Goal: Information Seeking & Learning: Learn about a topic

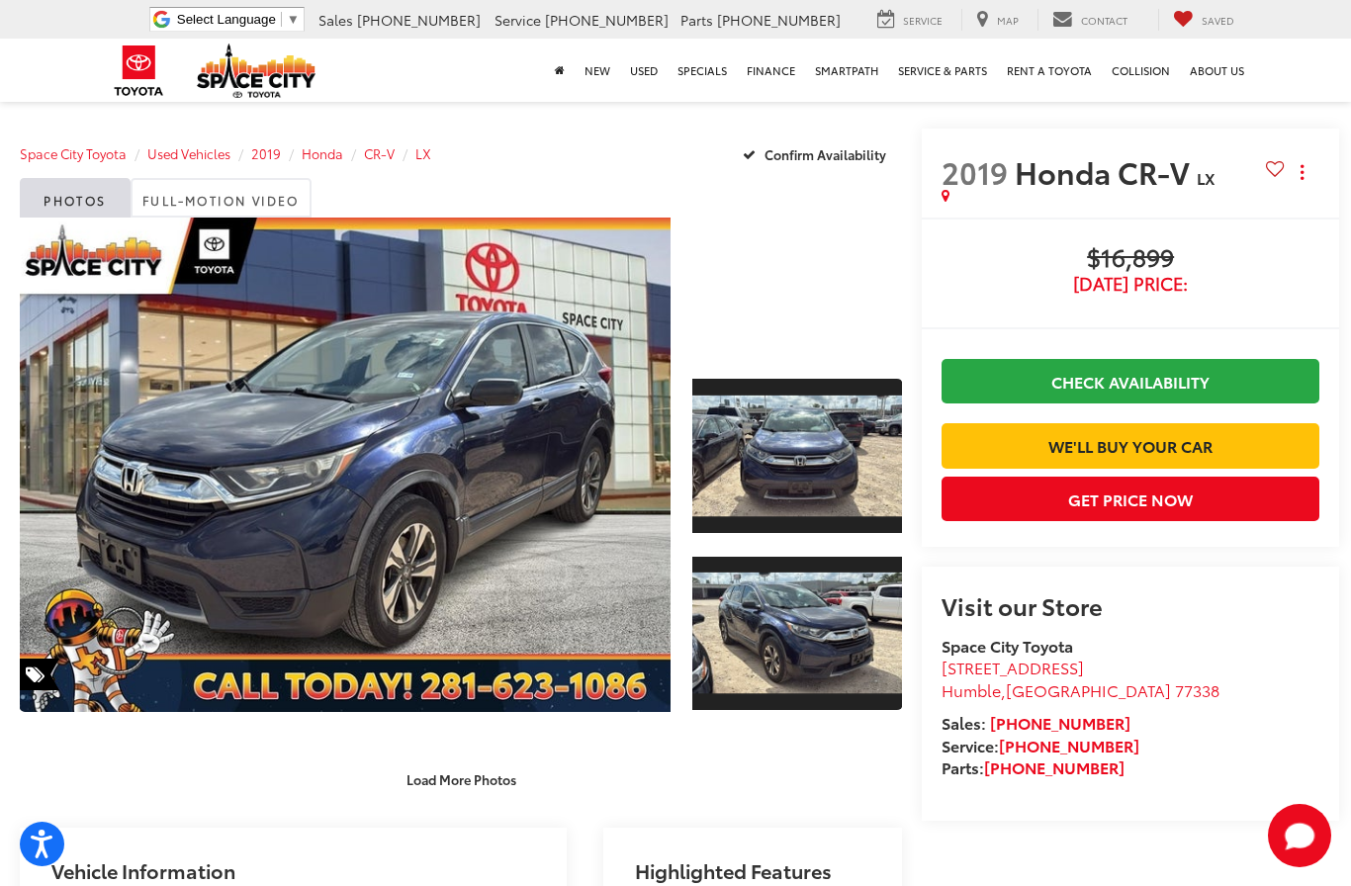
click at [805, 447] on link "Expand Photo 1" at bounding box center [797, 455] width 211 height 157
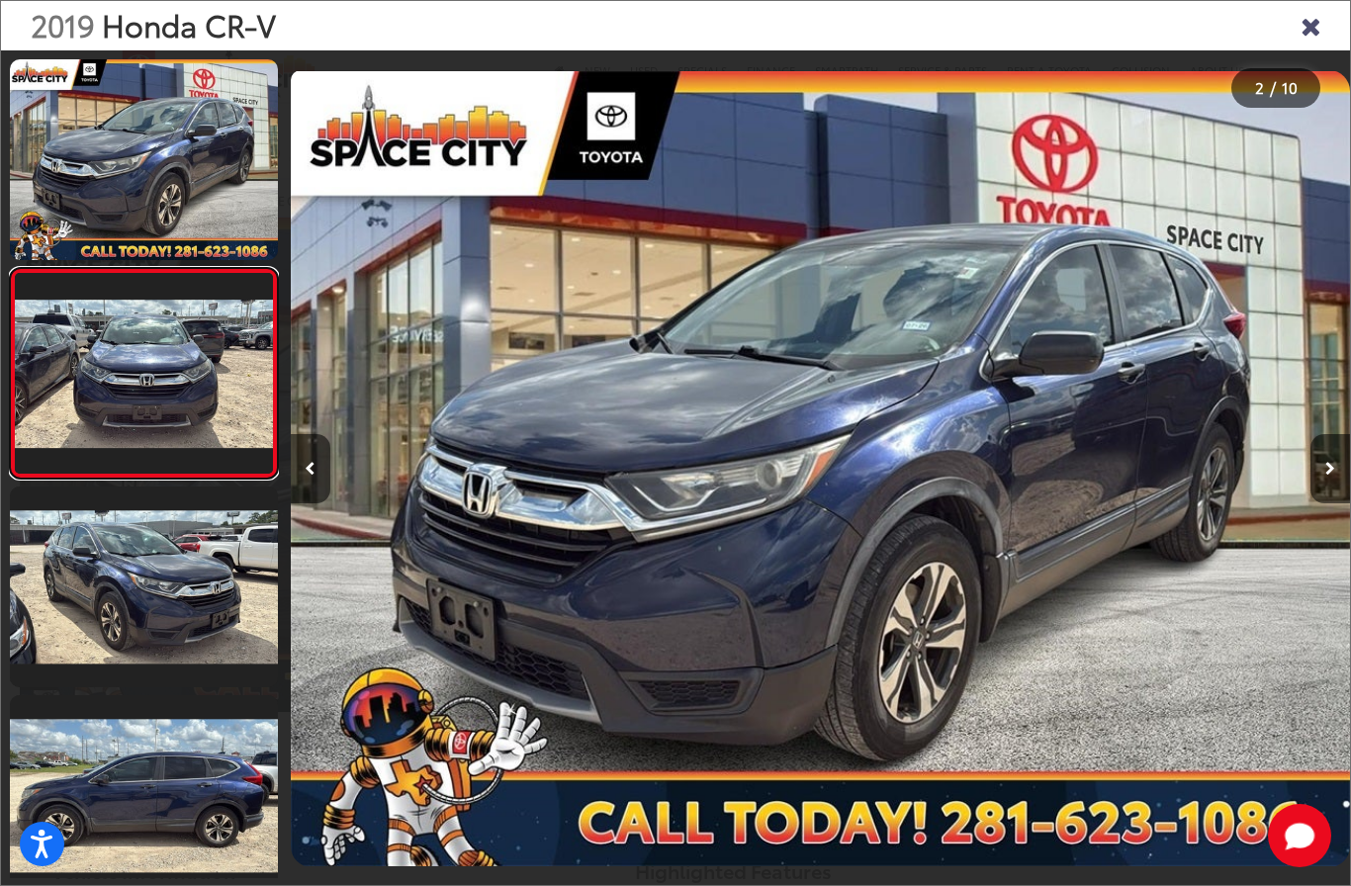
scroll to position [0, 1059]
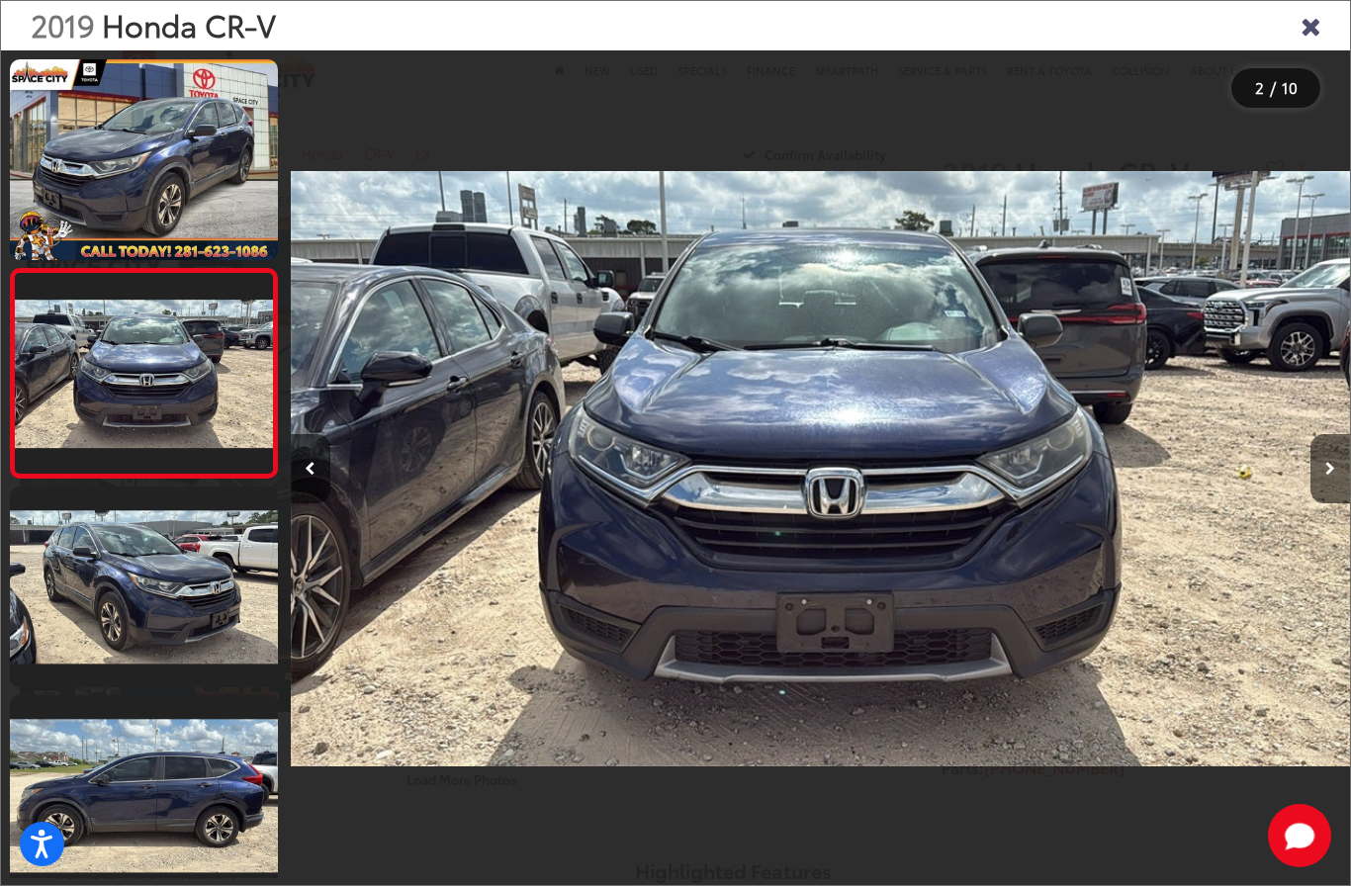
click at [1312, 503] on button "Next image" at bounding box center [1330, 468] width 40 height 69
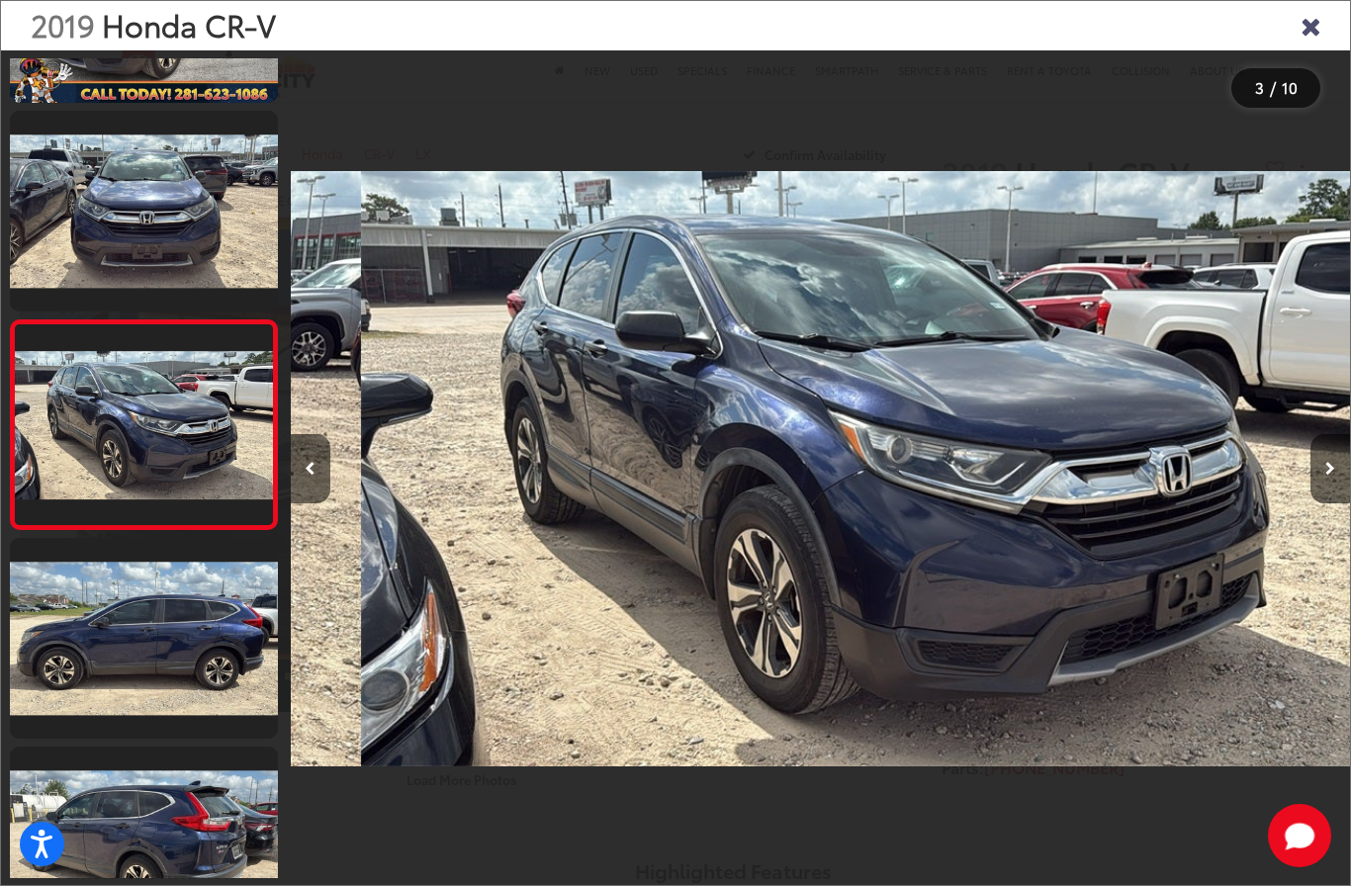
scroll to position [171, 0]
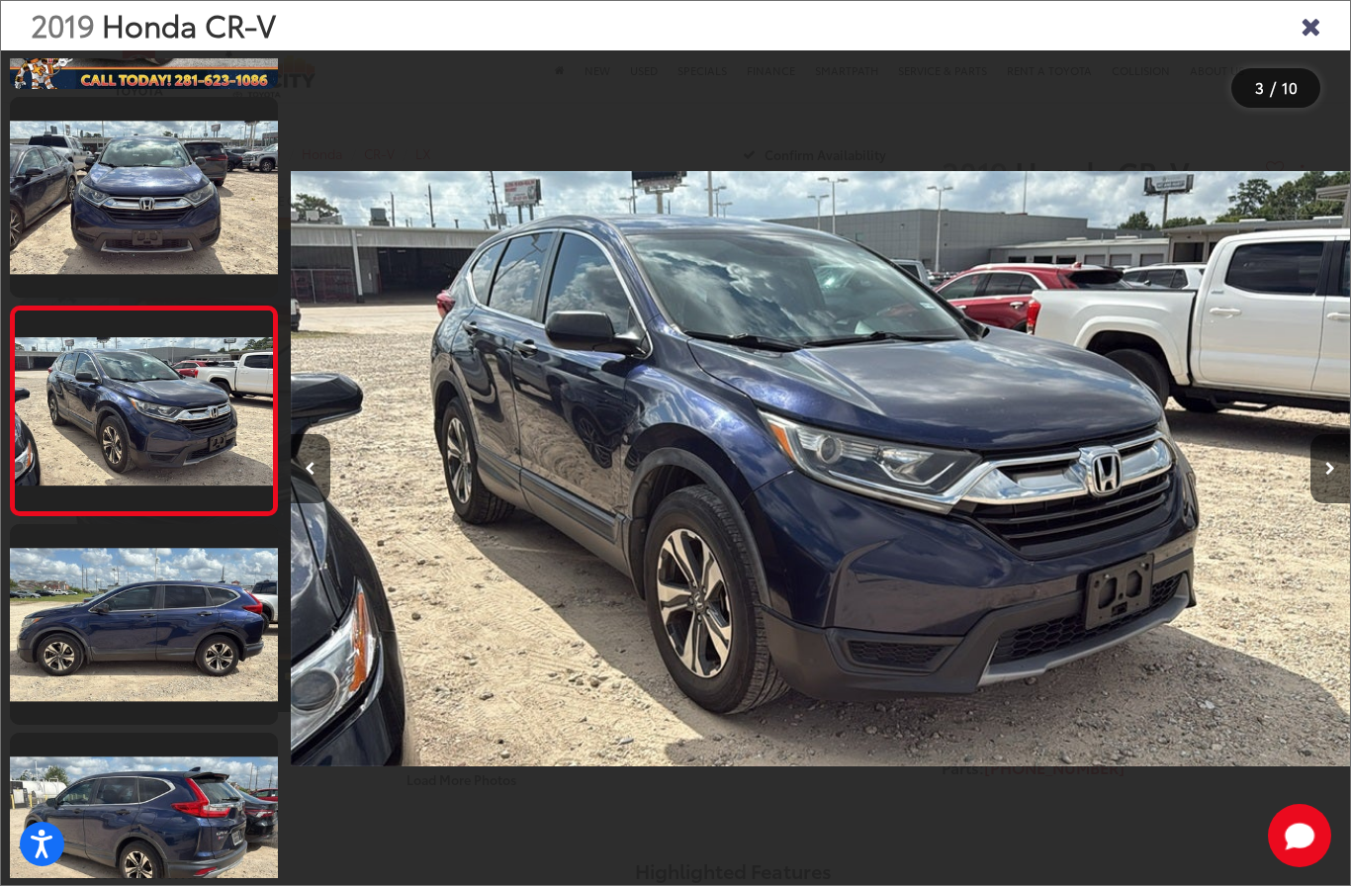
click at [1310, 503] on button "Next image" at bounding box center [1330, 468] width 40 height 69
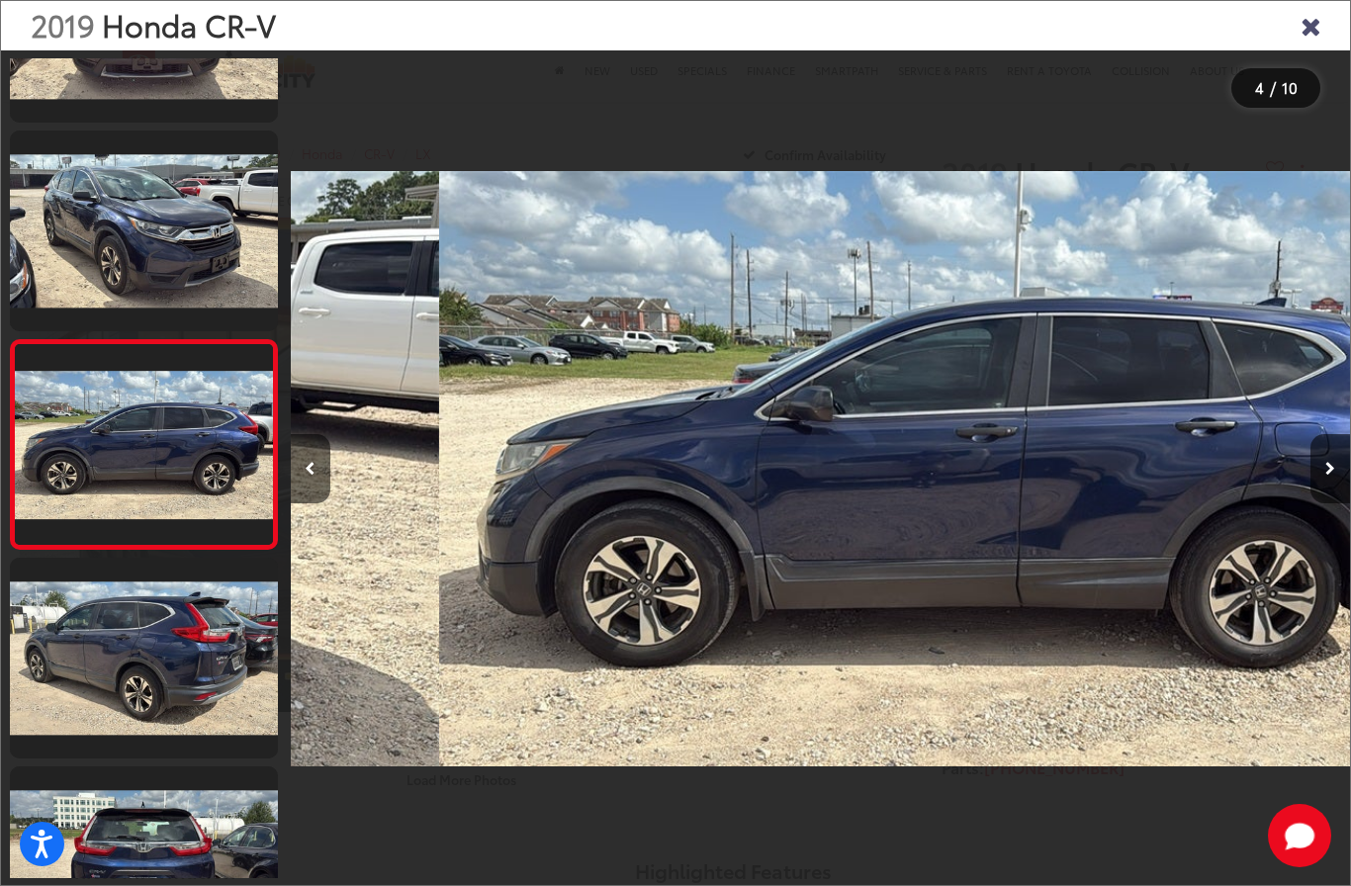
scroll to position [380, 0]
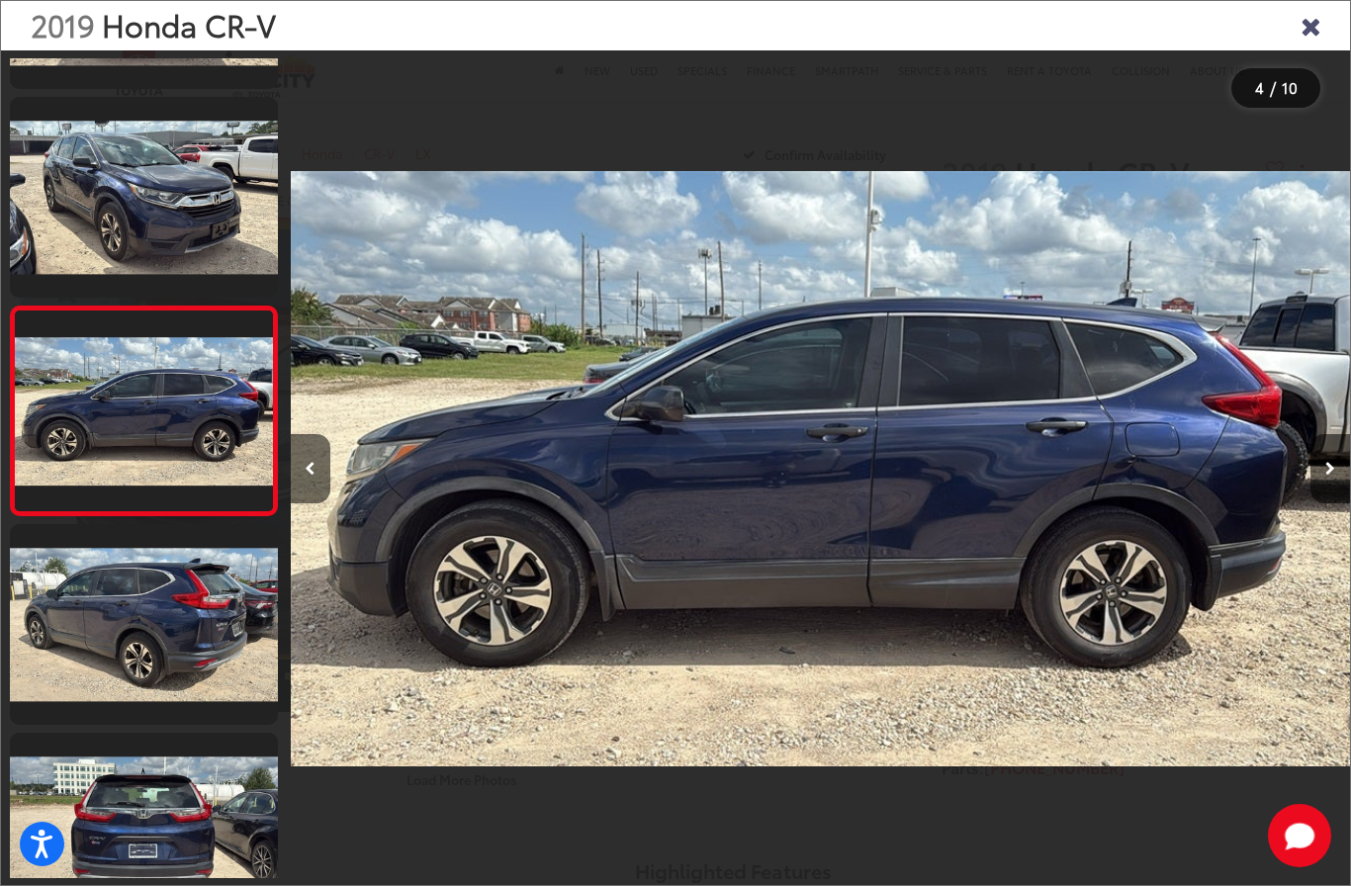
click at [1308, 521] on div at bounding box center [1217, 468] width 265 height 836
click at [1319, 497] on button "Next image" at bounding box center [1330, 468] width 40 height 69
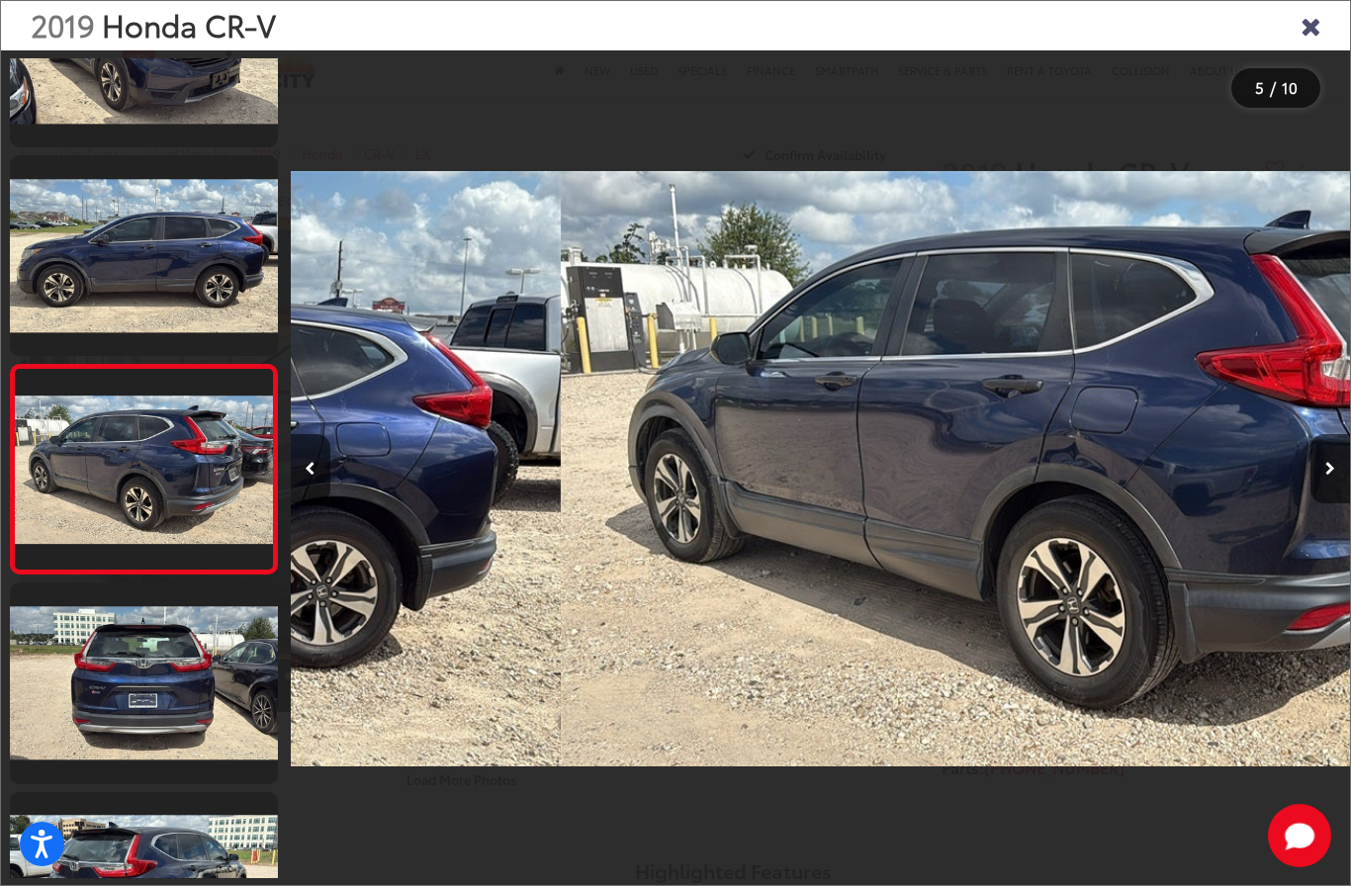
scroll to position [588, 0]
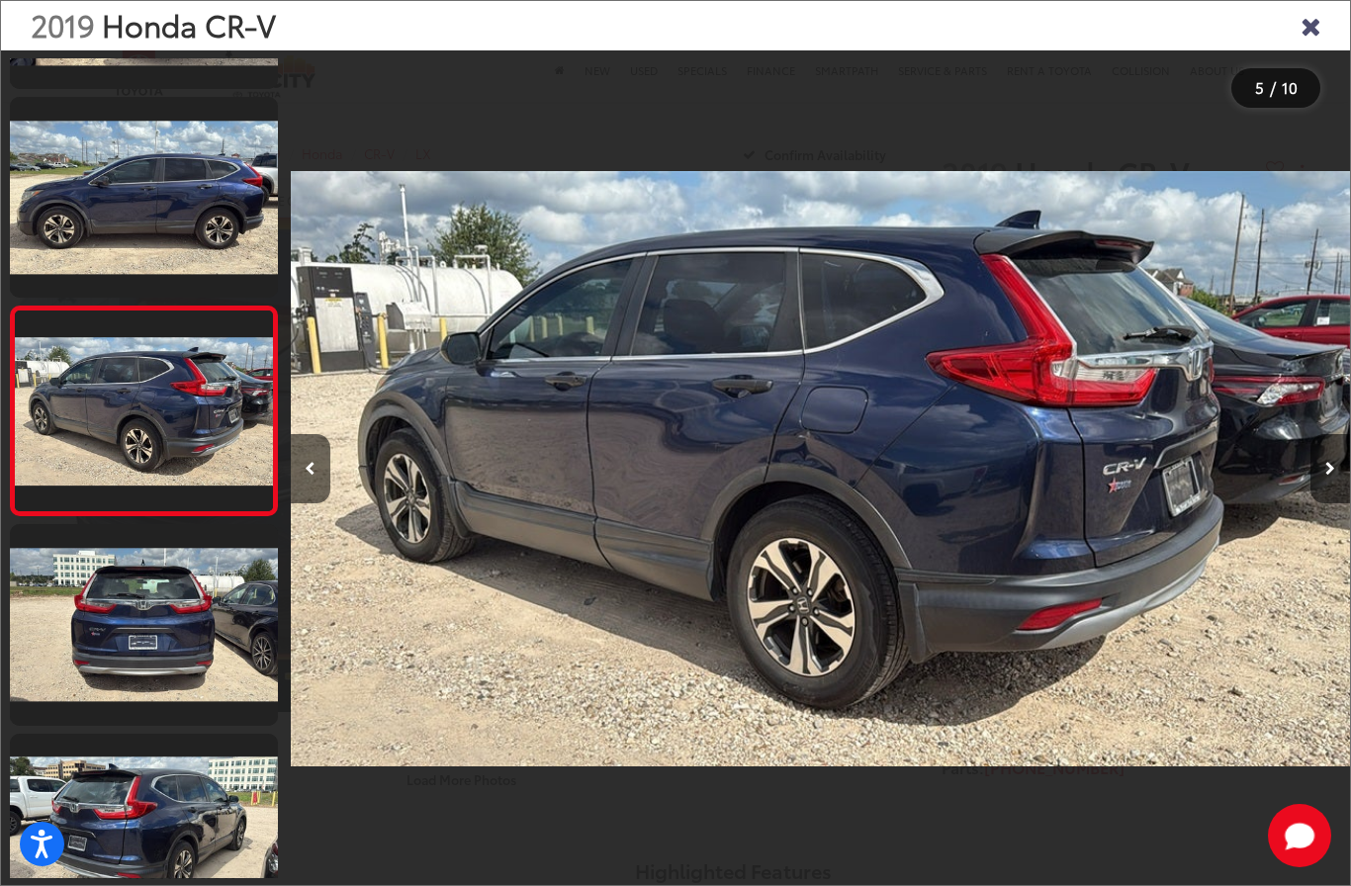
click at [1299, 509] on div at bounding box center [1217, 468] width 265 height 836
click at [1295, 501] on div at bounding box center [1217, 468] width 265 height 836
click at [1339, 493] on button "Next image" at bounding box center [1330, 468] width 40 height 69
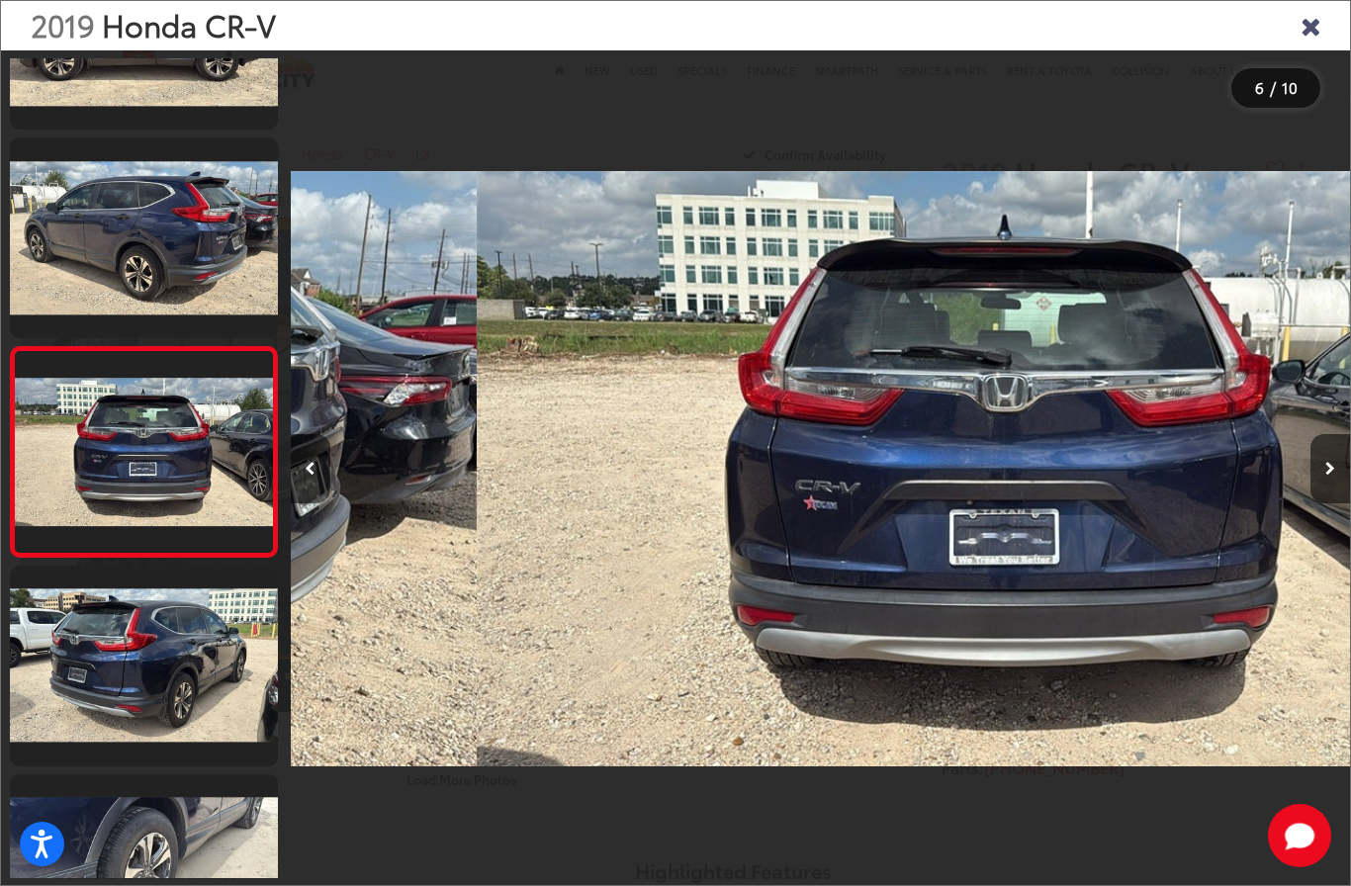
scroll to position [797, 0]
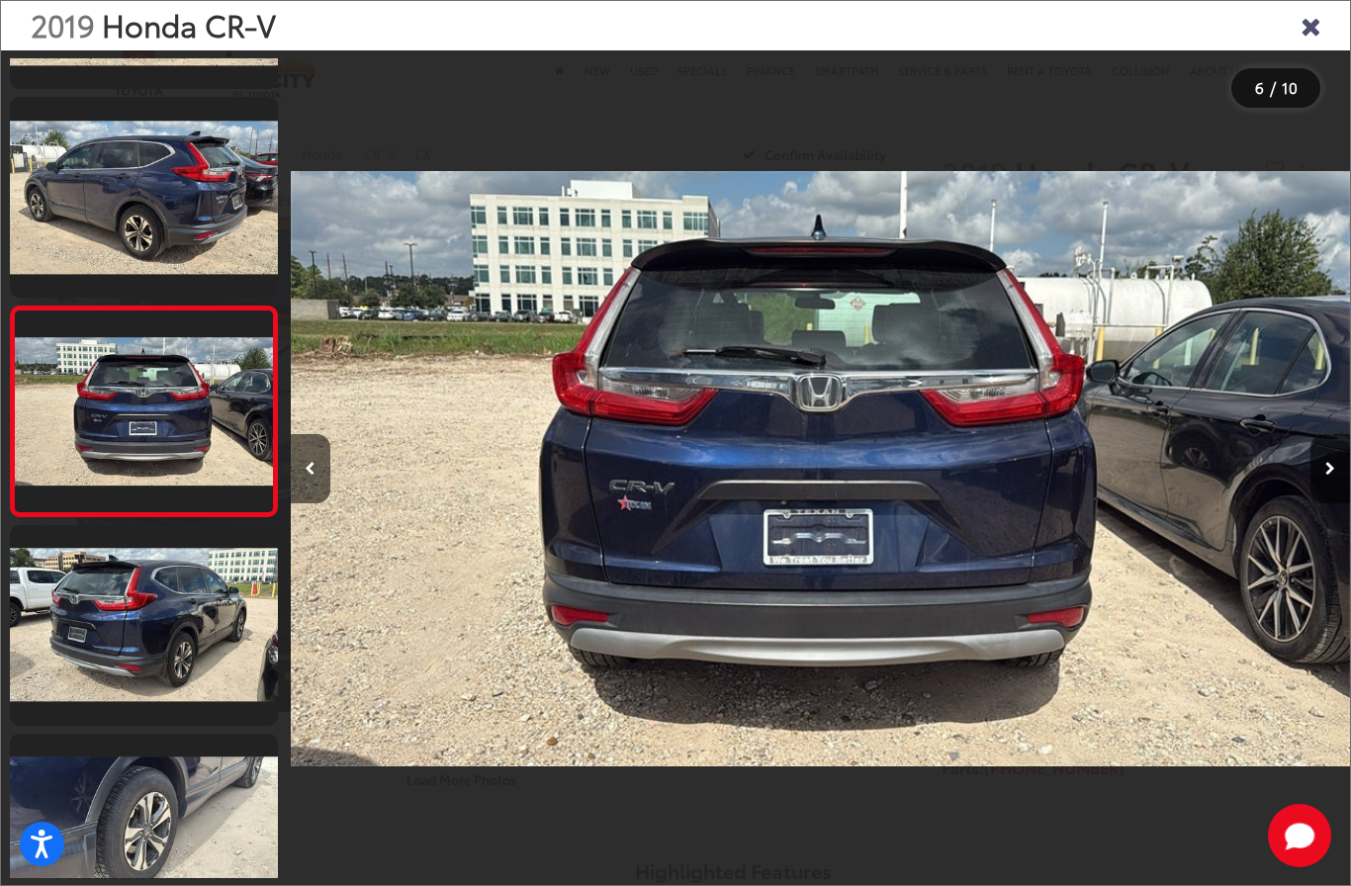
click at [1322, 496] on button "Next image" at bounding box center [1330, 468] width 40 height 69
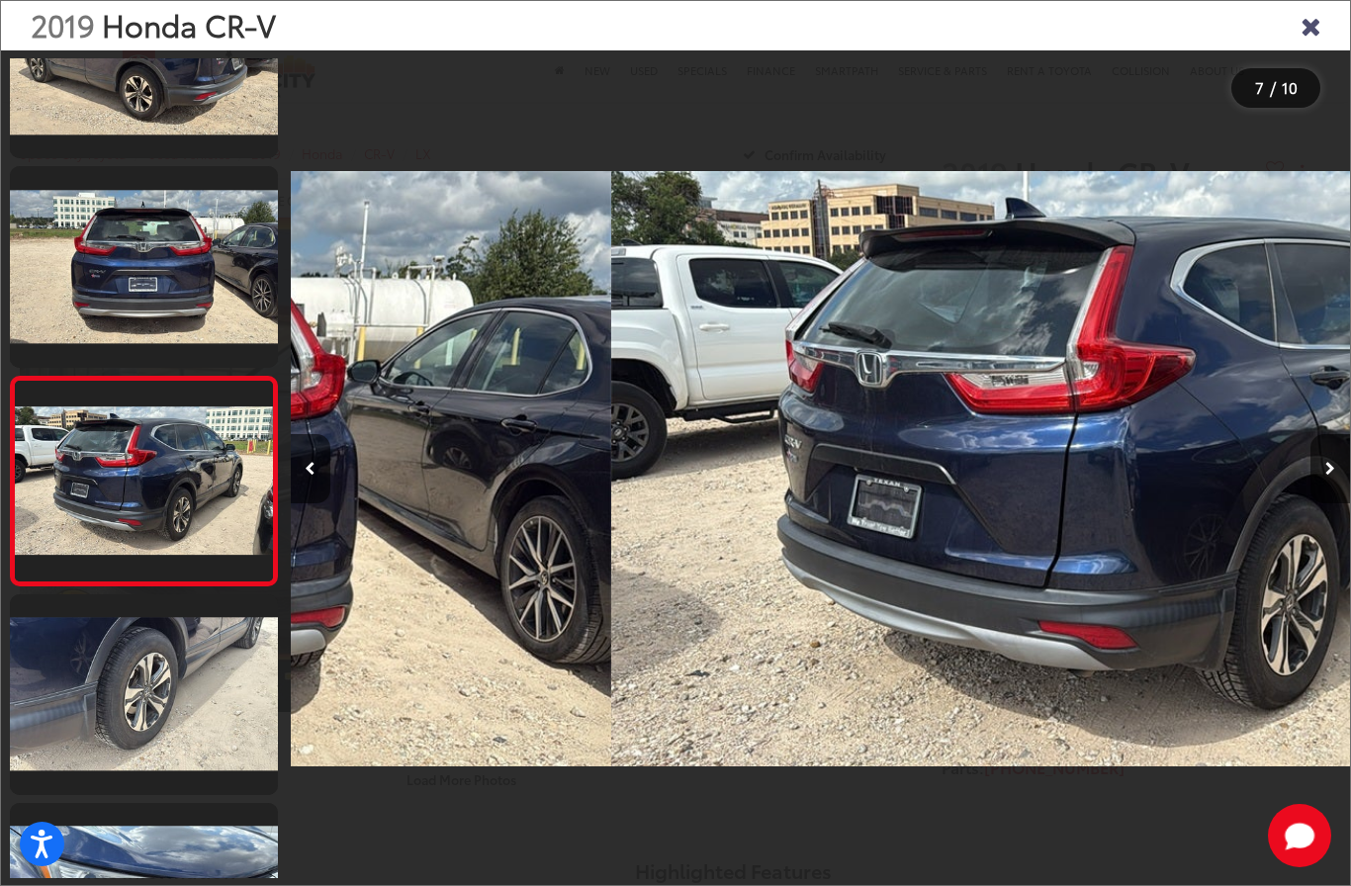
scroll to position [1006, 0]
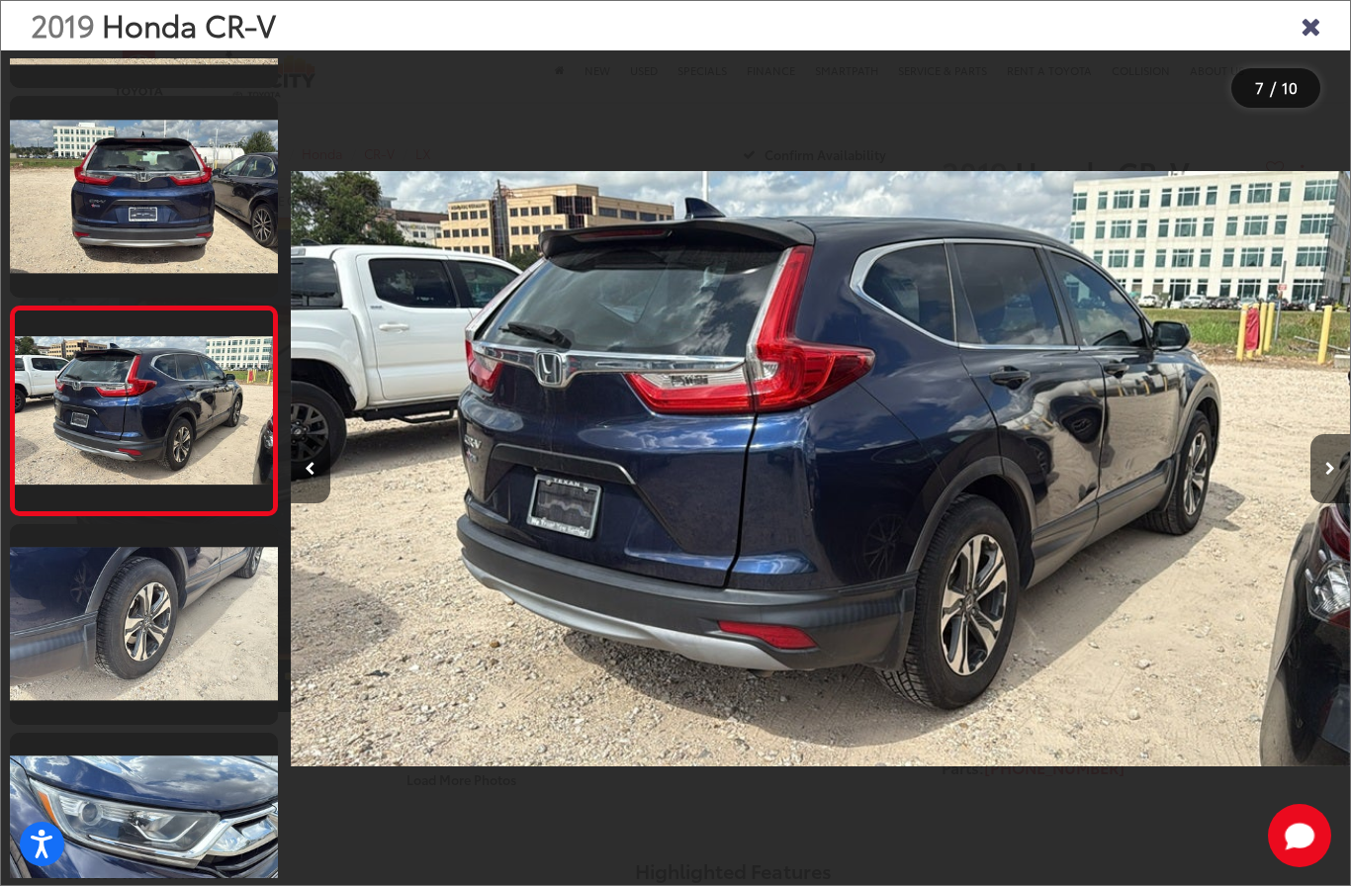
click at [1316, 492] on button "Next image" at bounding box center [1330, 468] width 40 height 69
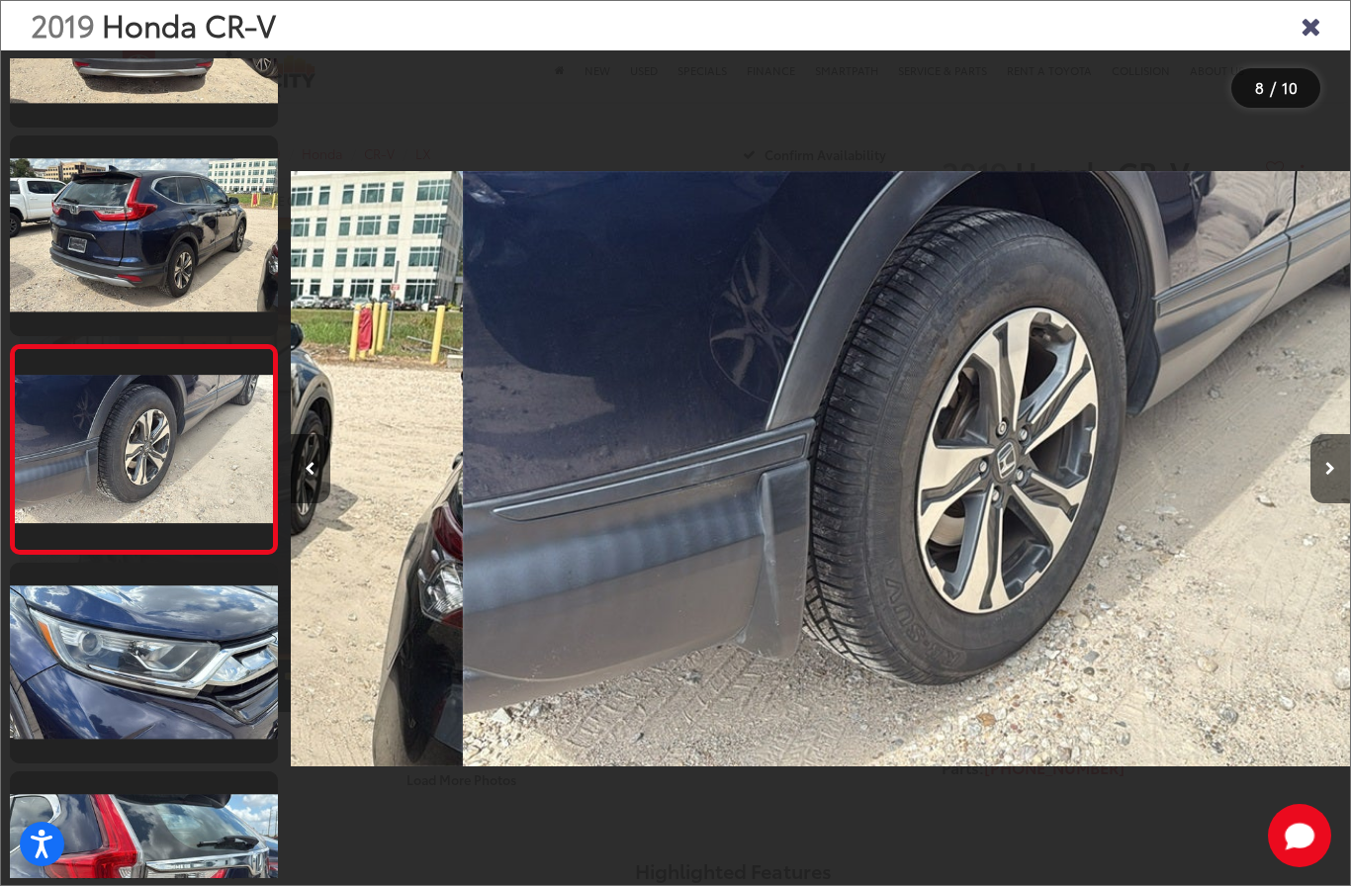
scroll to position [0, 7413]
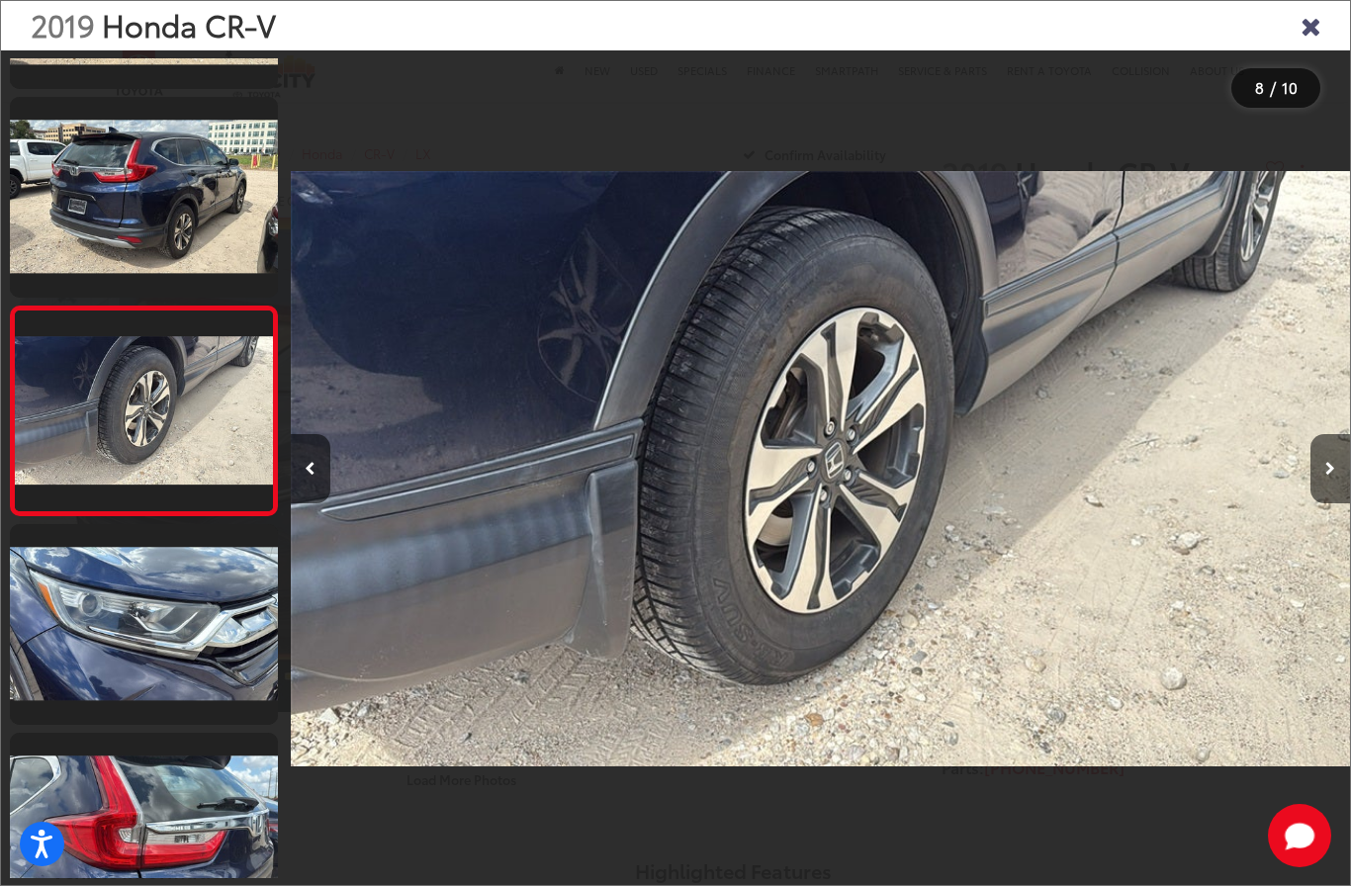
click at [1310, 499] on button "Next image" at bounding box center [1330, 468] width 40 height 69
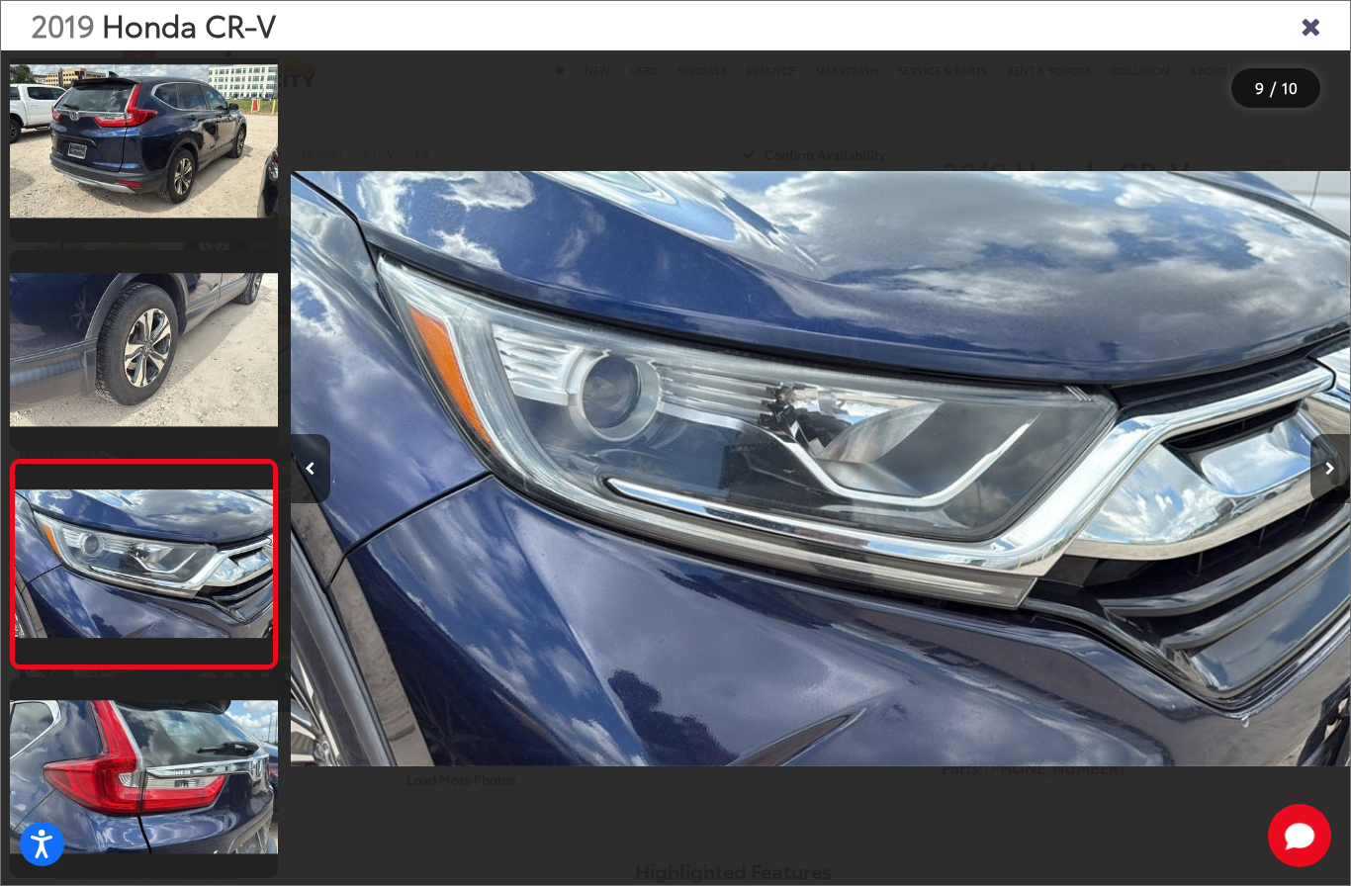
click at [1319, 503] on button "Next image" at bounding box center [1330, 468] width 40 height 69
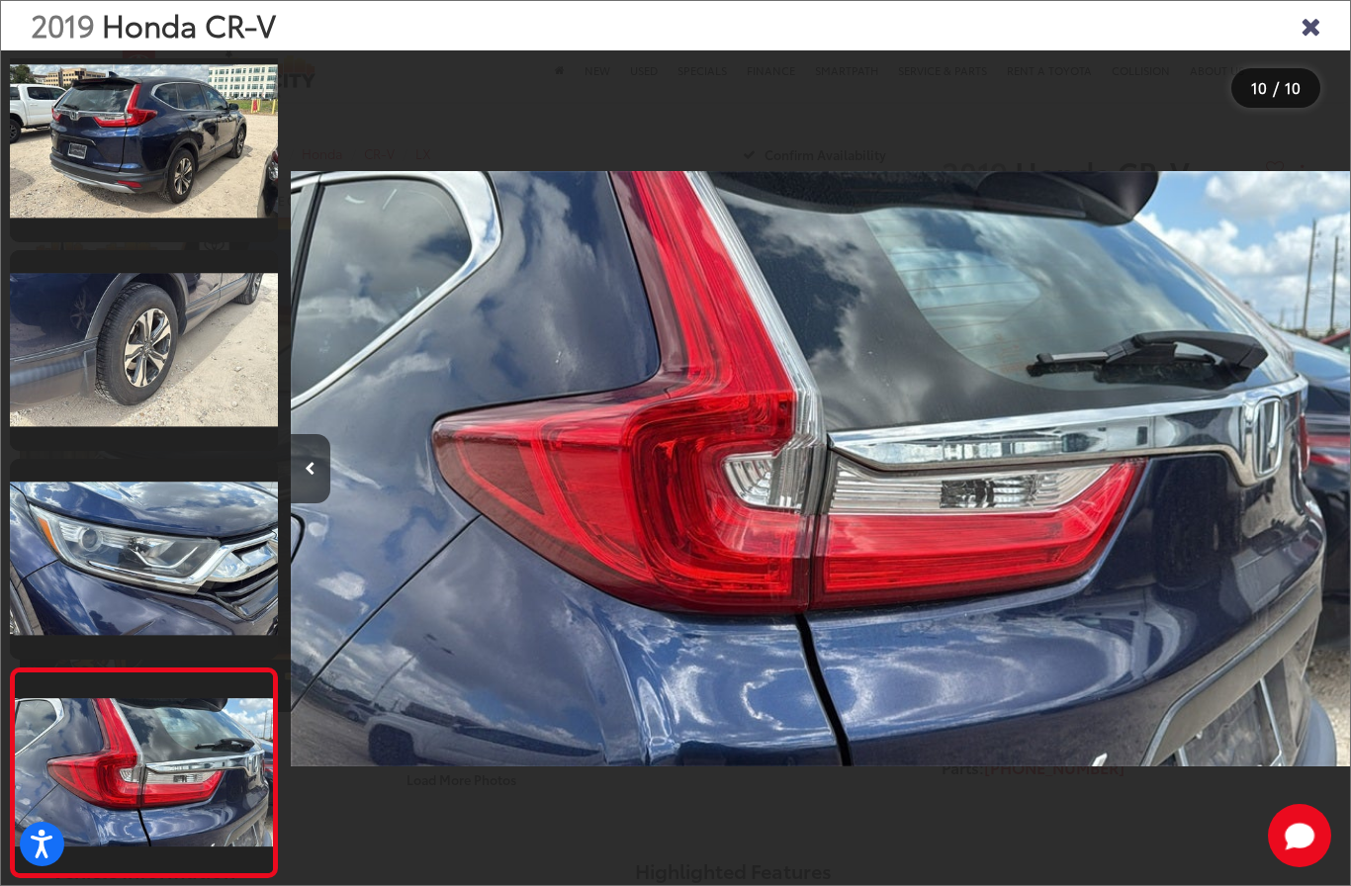
click at [1316, 498] on div at bounding box center [1217, 468] width 265 height 836
click at [1318, 488] on div at bounding box center [1217, 468] width 265 height 836
click at [1293, 31] on div "2019 Honda CR-V" at bounding box center [675, 25] width 1349 height 49
click at [1313, 33] on icon "Close gallery" at bounding box center [1310, 25] width 20 height 26
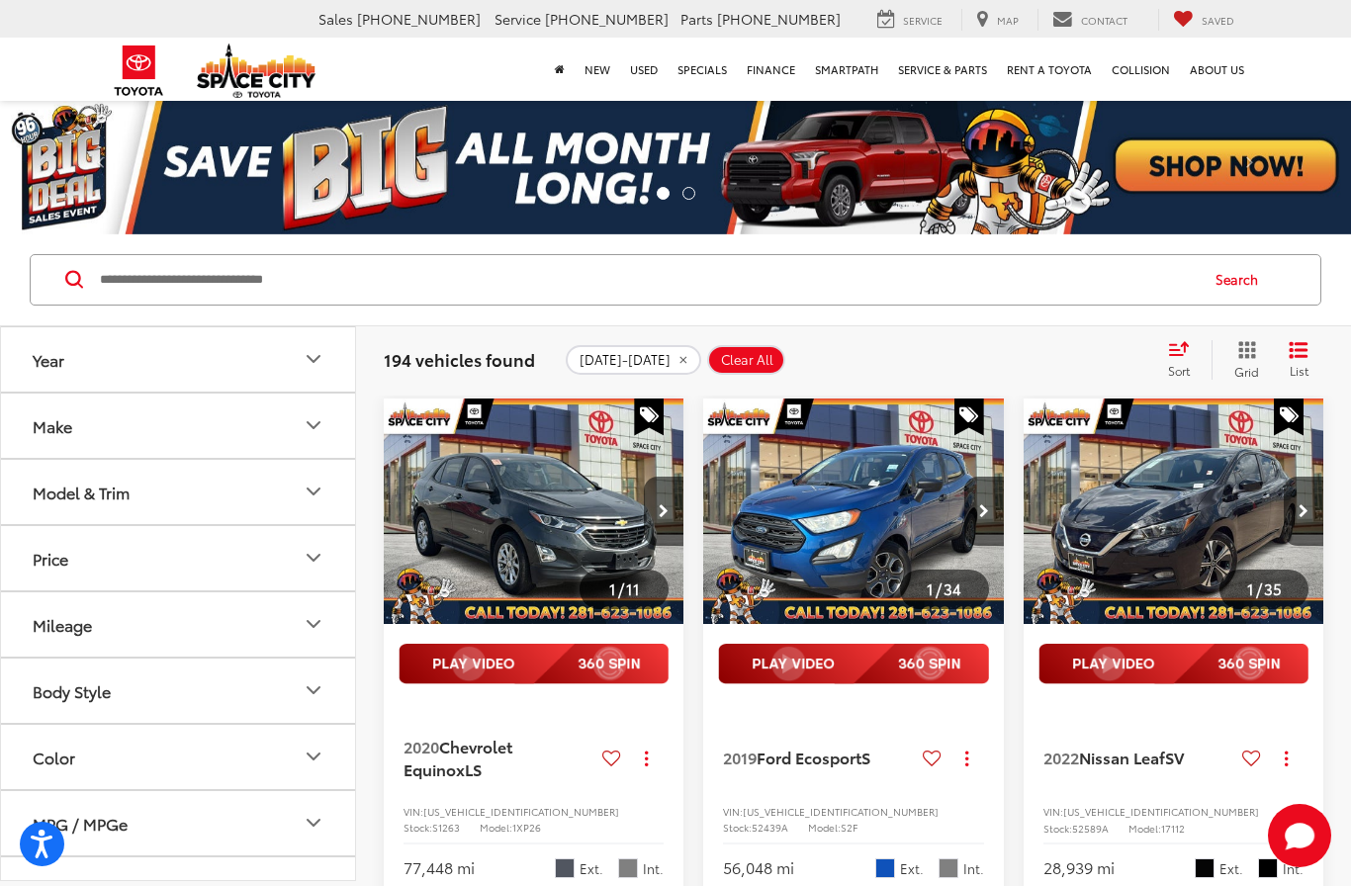
scroll to position [89, 0]
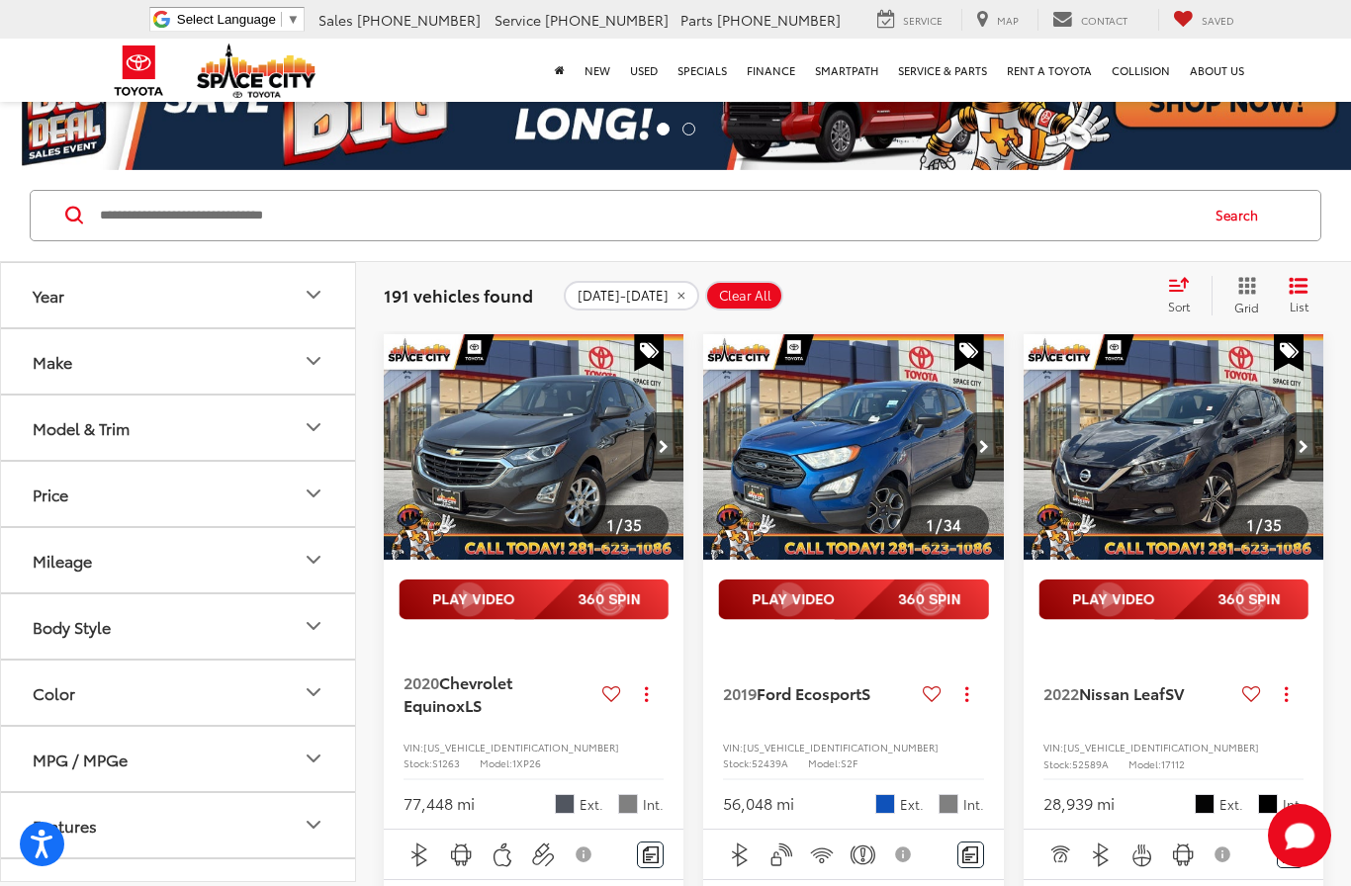
click at [1315, 451] on button "Next image" at bounding box center [1303, 446] width 40 height 69
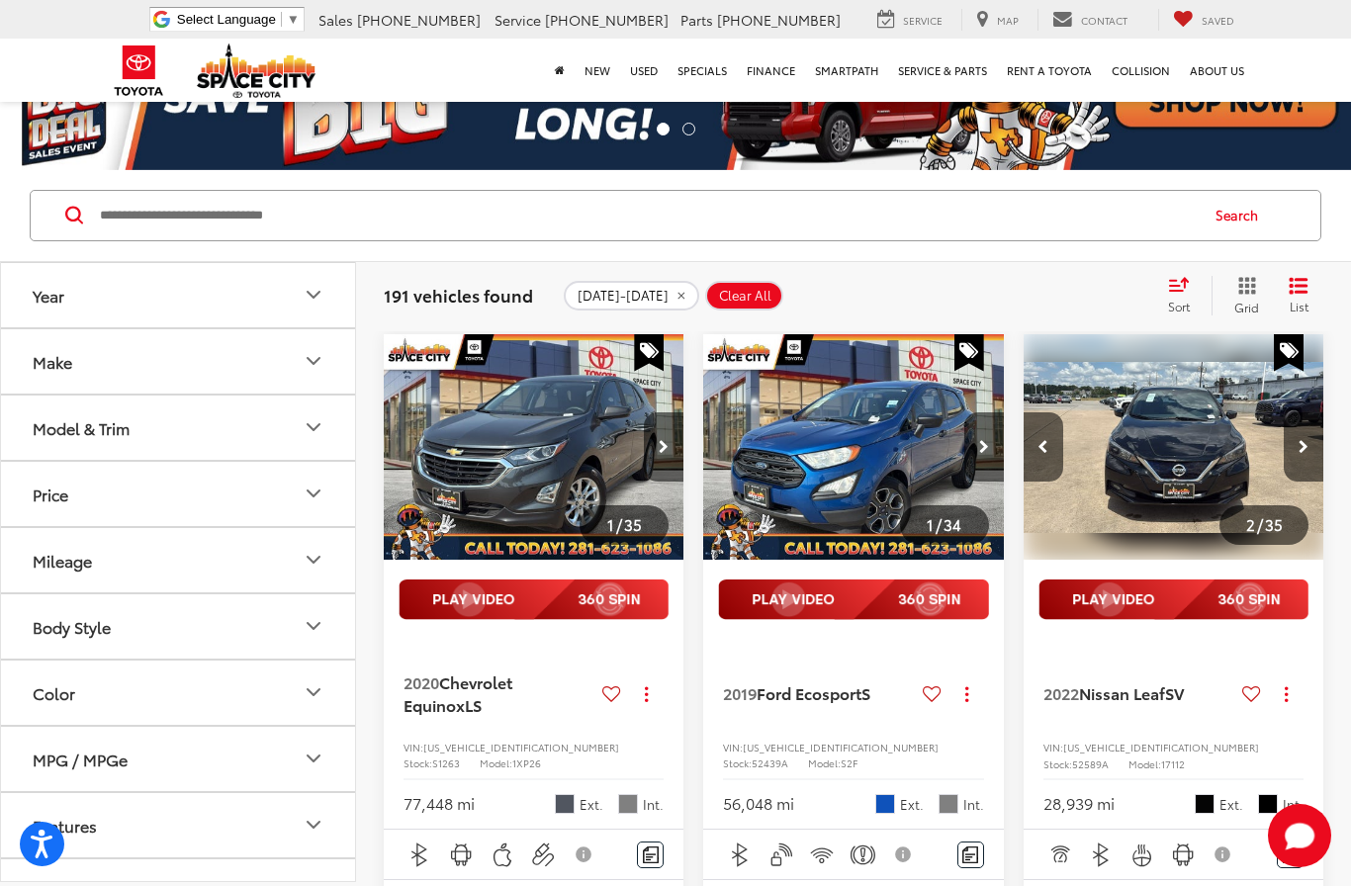
click at [1302, 451] on icon "Next image" at bounding box center [1303, 447] width 10 height 14
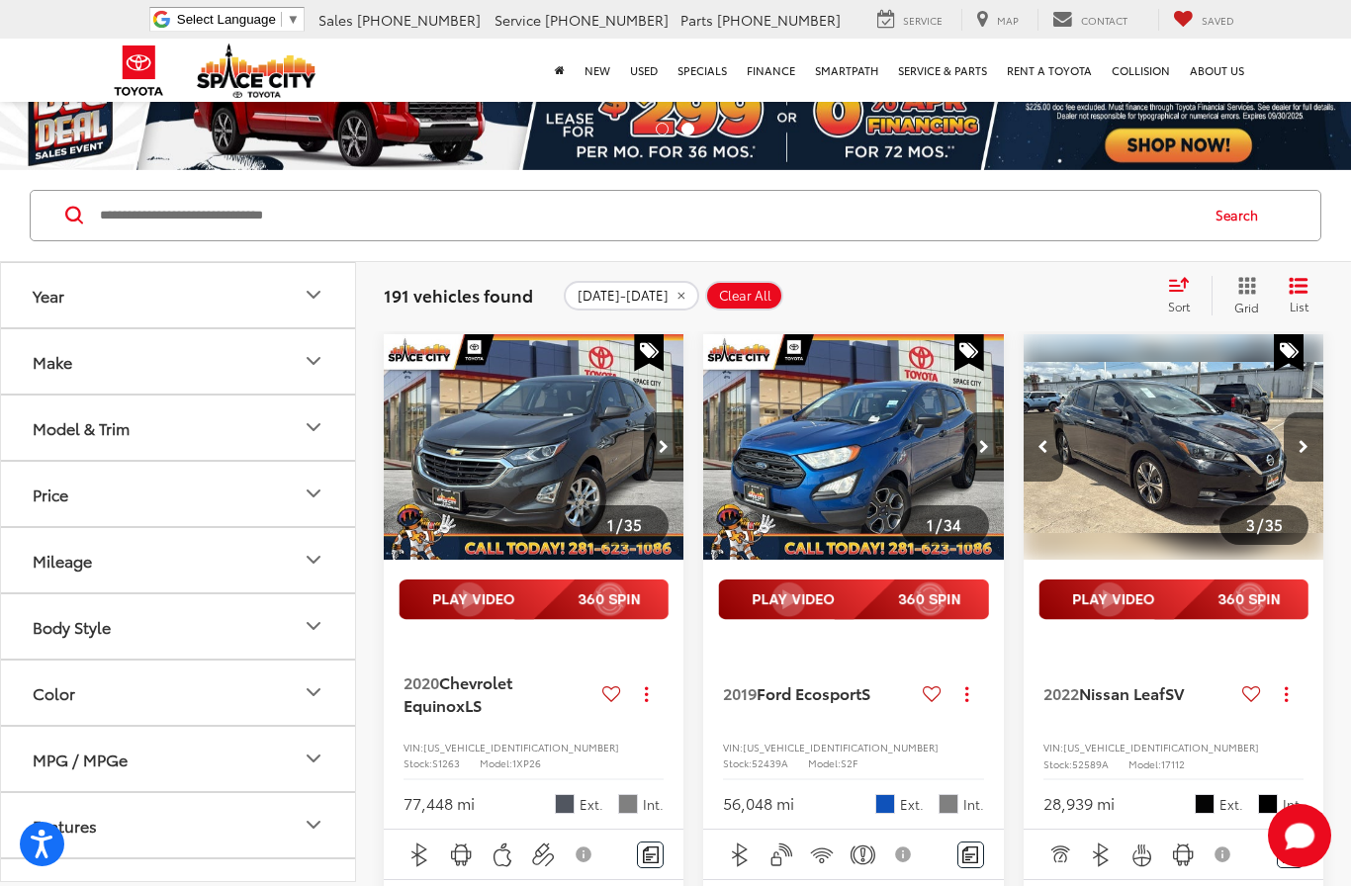
click at [1294, 452] on button "Next image" at bounding box center [1303, 446] width 40 height 69
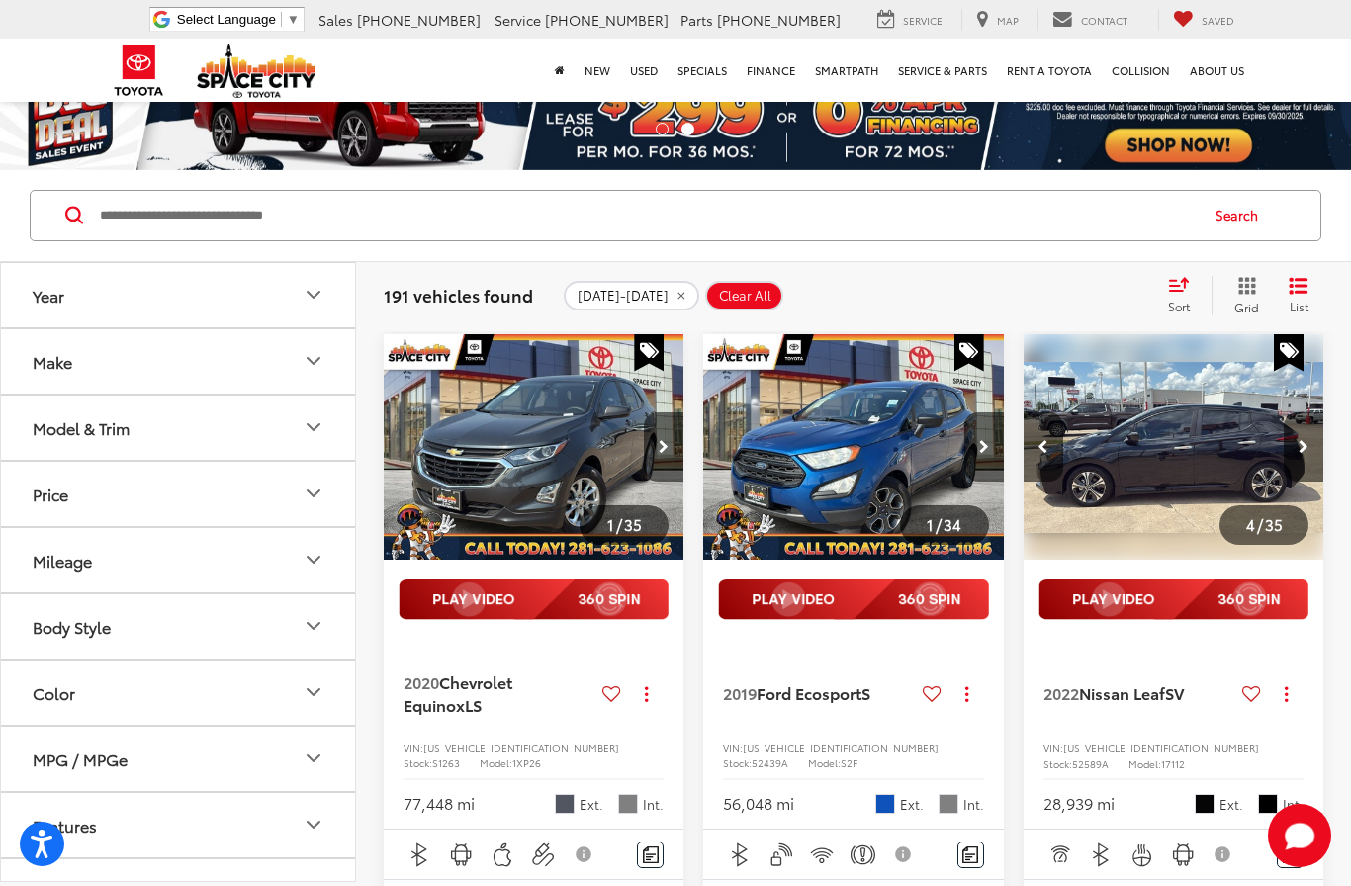
click at [1292, 453] on button "Next image" at bounding box center [1303, 446] width 40 height 69
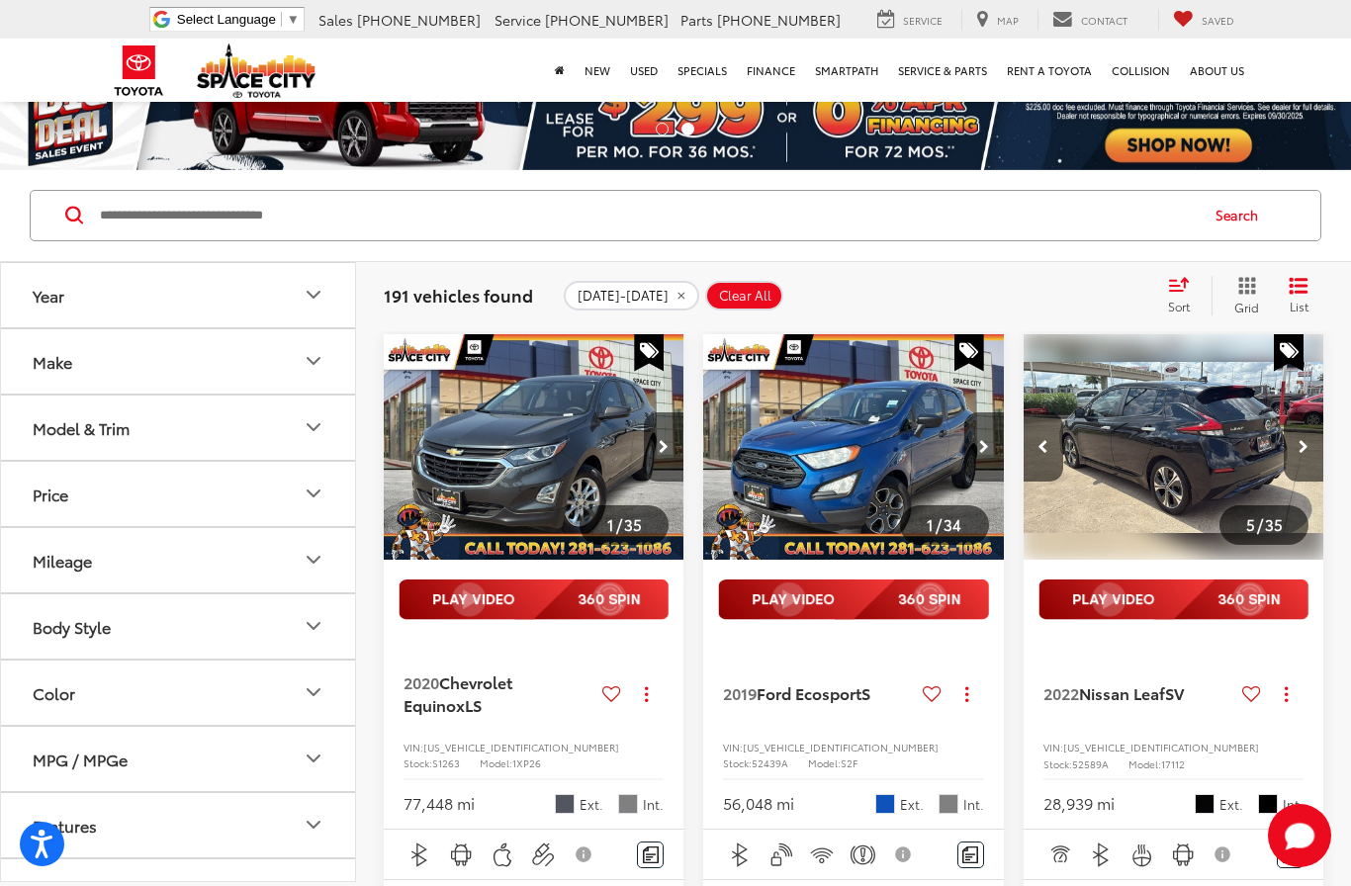
click at [1290, 454] on button "Next image" at bounding box center [1303, 446] width 40 height 69
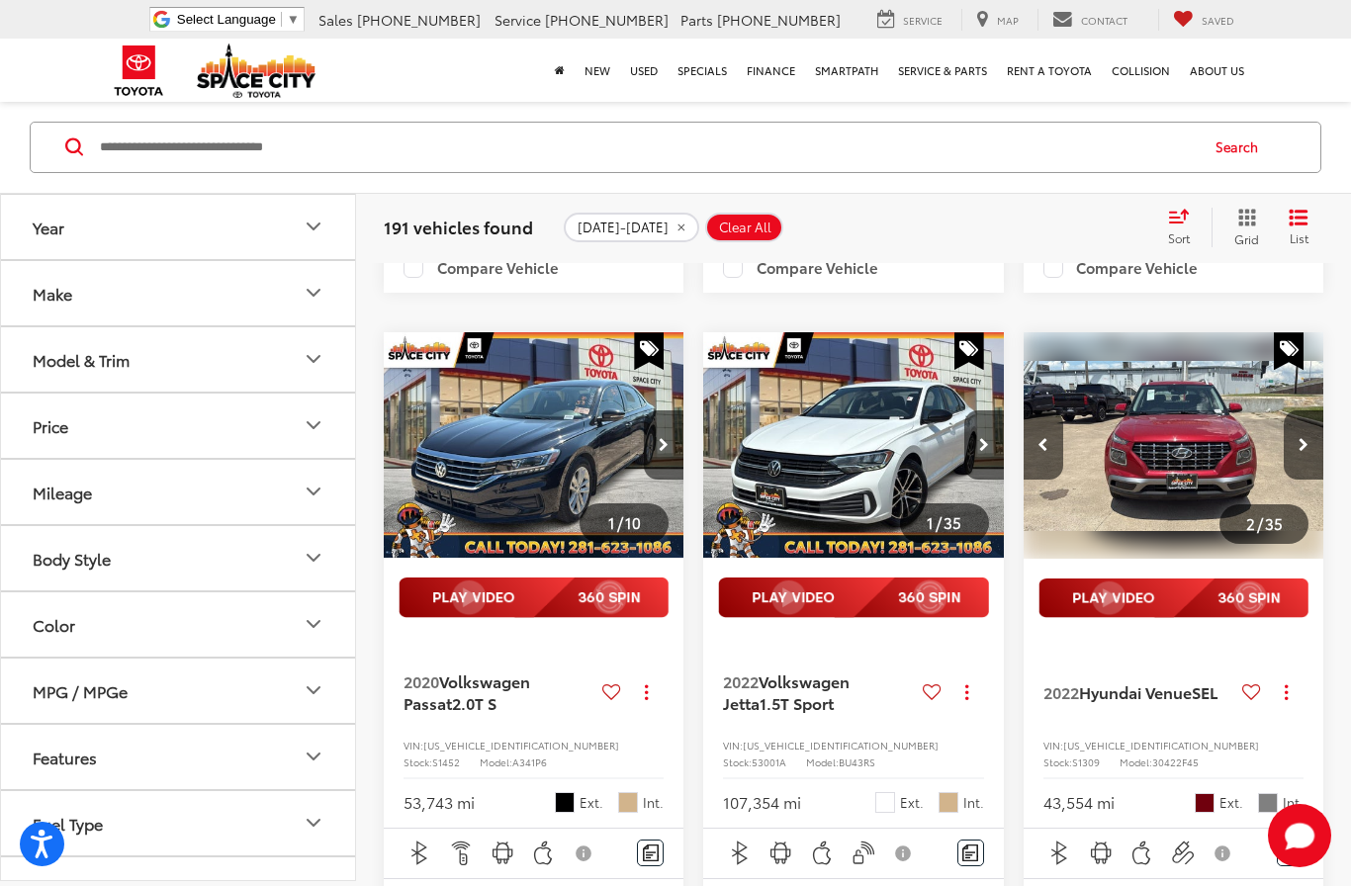
scroll to position [0, 304]
click at [1321, 480] on button "Next image" at bounding box center [1303, 444] width 40 height 69
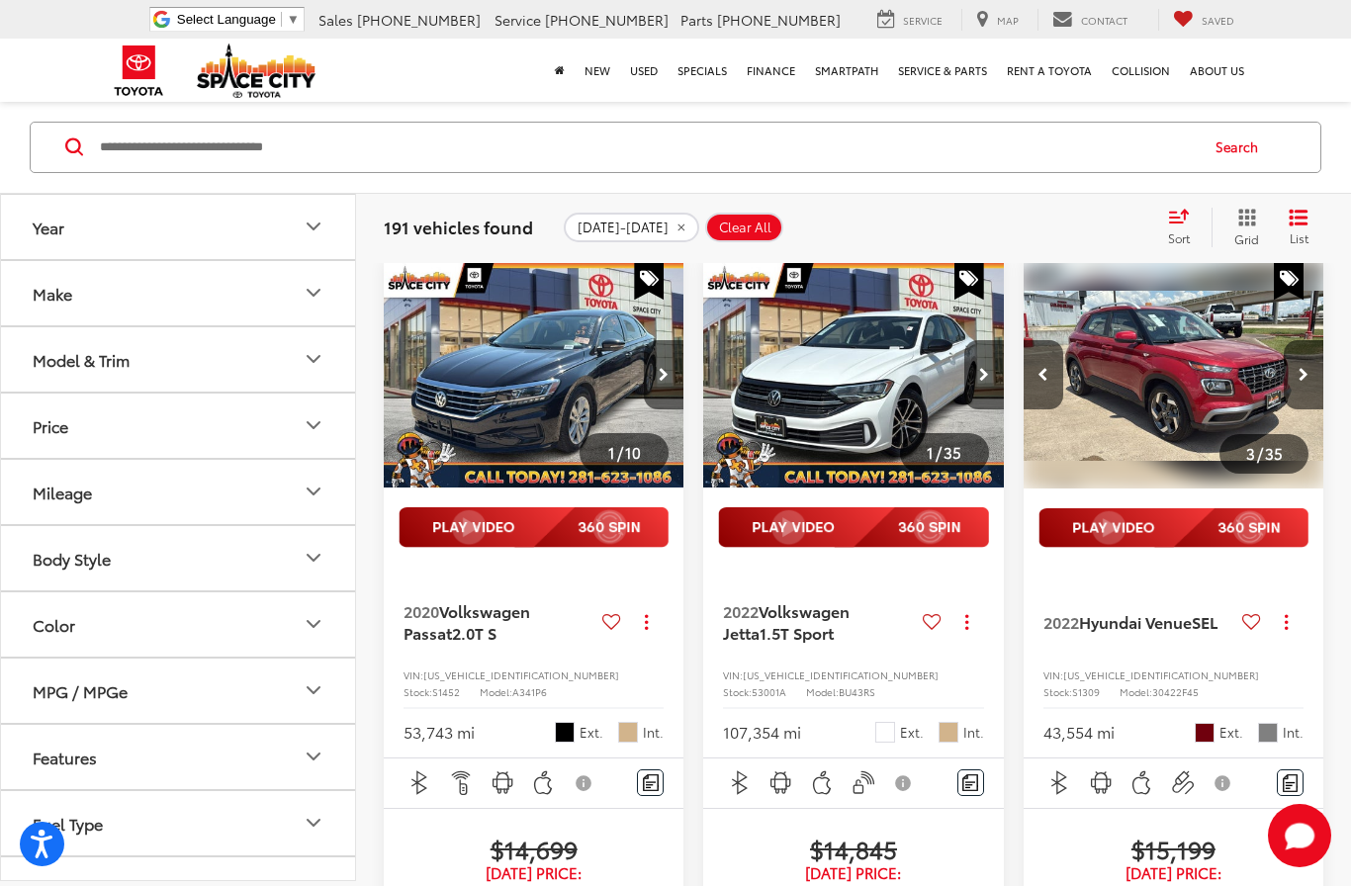
scroll to position [1198, 0]
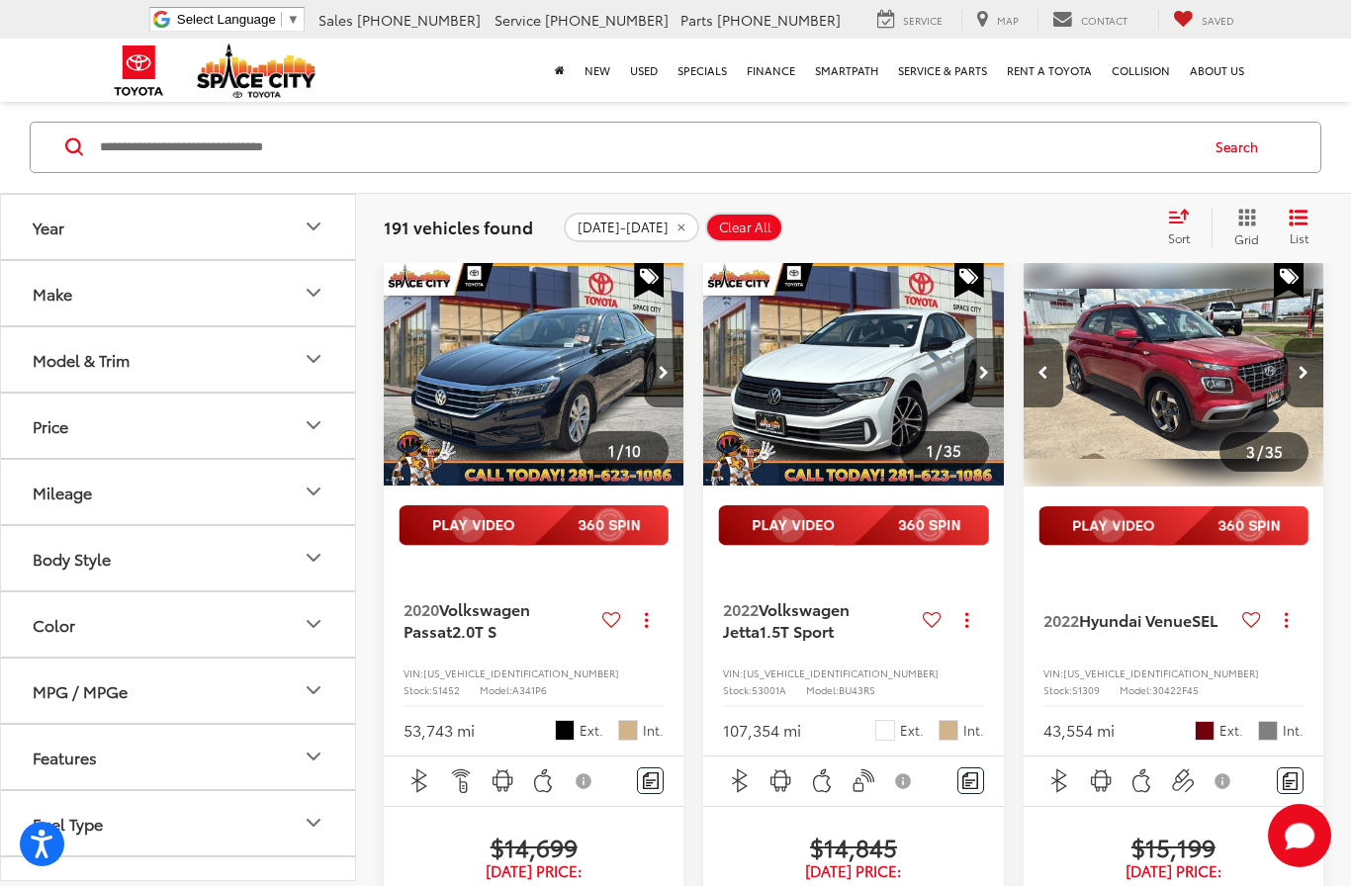
click at [1301, 407] on button "Next image" at bounding box center [1303, 372] width 40 height 69
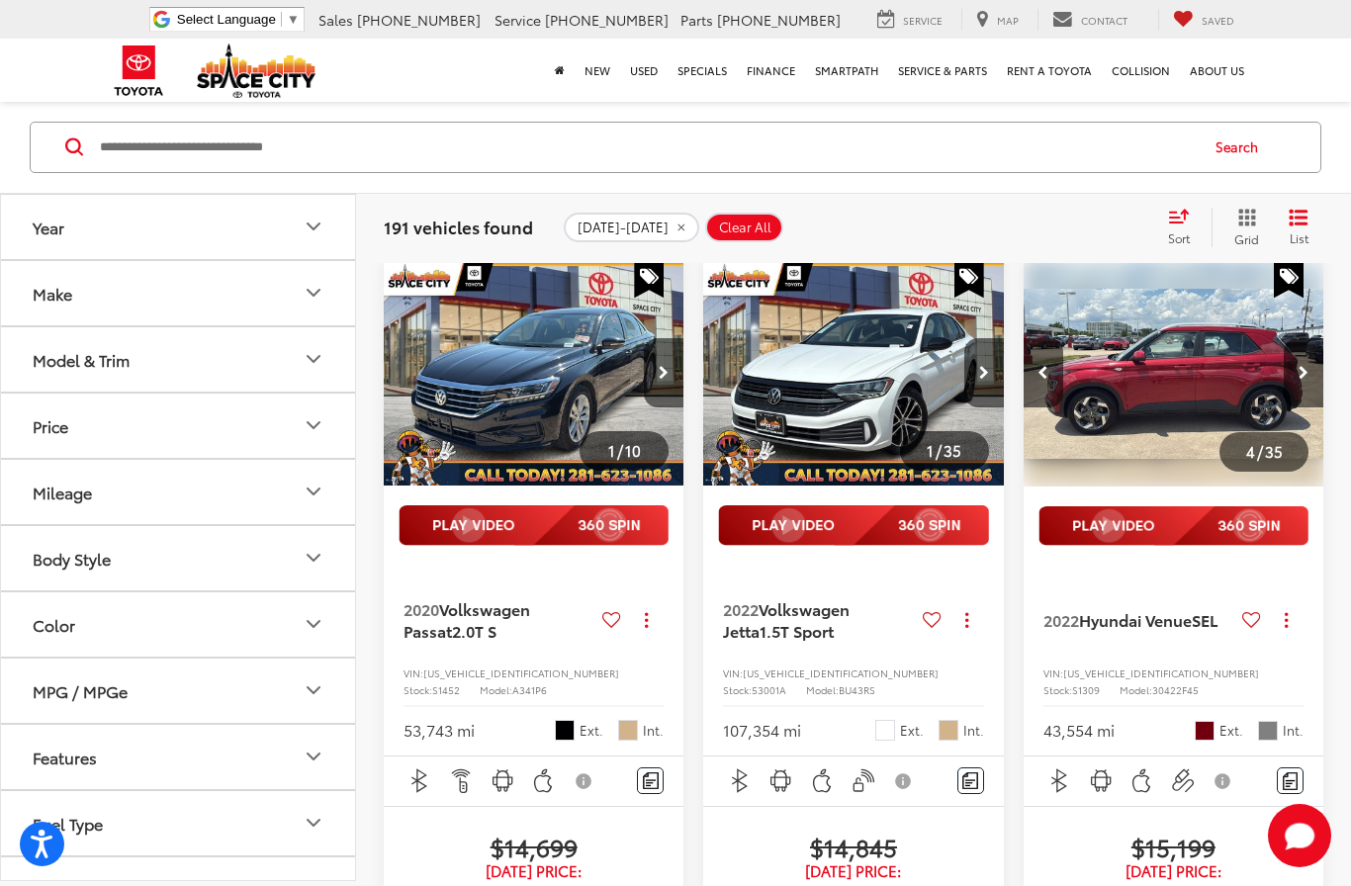
click at [1296, 407] on button "Next image" at bounding box center [1303, 372] width 40 height 69
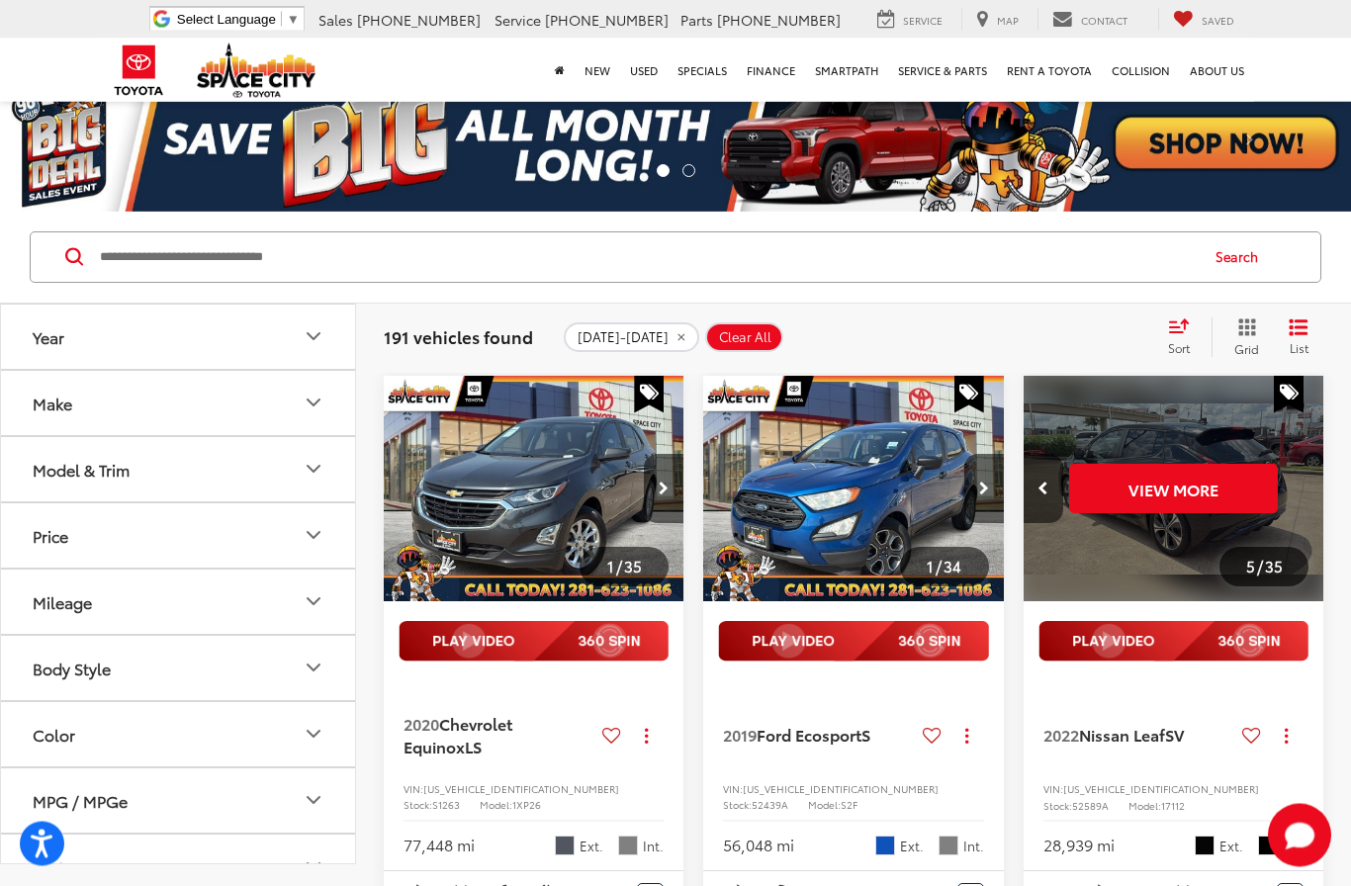
scroll to position [0, 0]
